Goal: Information Seeking & Learning: Check status

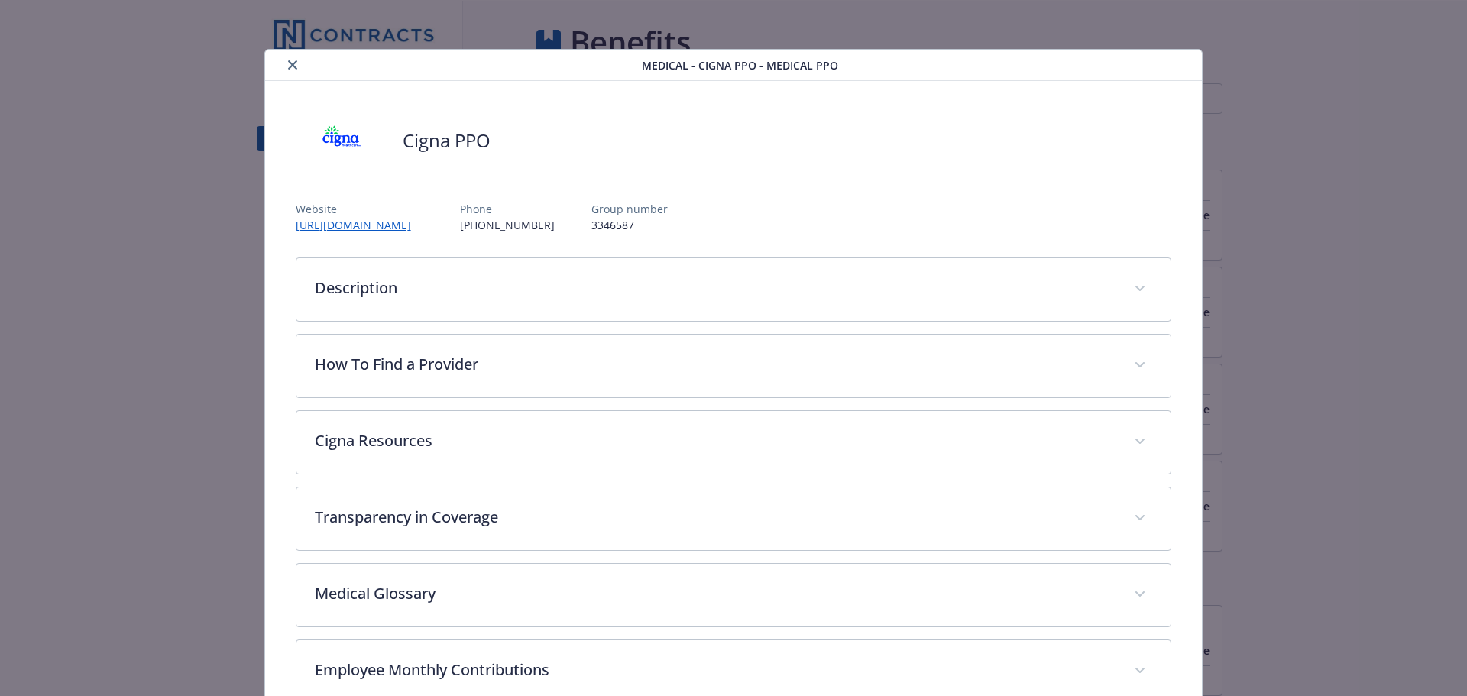
scroll to position [46, 0]
